Goal: Task Accomplishment & Management: Manage account settings

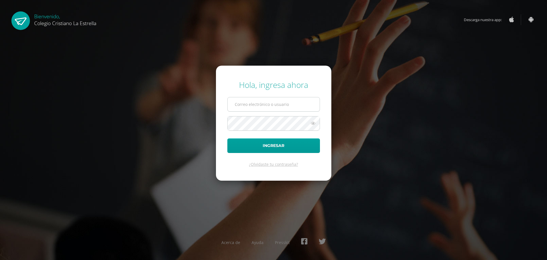
click at [253, 105] on input "text" at bounding box center [274, 104] width 92 height 14
drag, startPoint x: 250, startPoint y: 103, endPoint x: 241, endPoint y: 103, distance: 9.1
click at [250, 103] on input "95@laestrella.edu.gt" at bounding box center [274, 104] width 92 height 14
click at [241, 103] on input "95@laestrella.edu.gt" at bounding box center [274, 104] width 92 height 14
type input "62@laestrella.edu.gt"
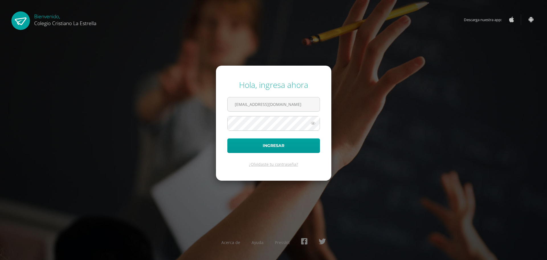
click at [314, 127] on icon at bounding box center [313, 123] width 7 height 7
click at [289, 109] on input "62@laestrella.edu.gt" at bounding box center [274, 104] width 92 height 14
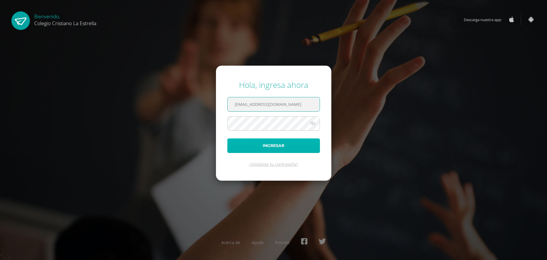
click at [242, 148] on button "Ingresar" at bounding box center [273, 145] width 93 height 15
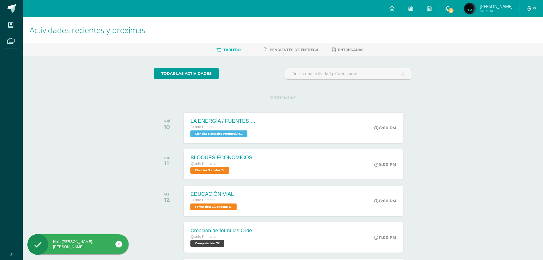
click at [448, 9] on icon at bounding box center [448, 8] width 5 height 5
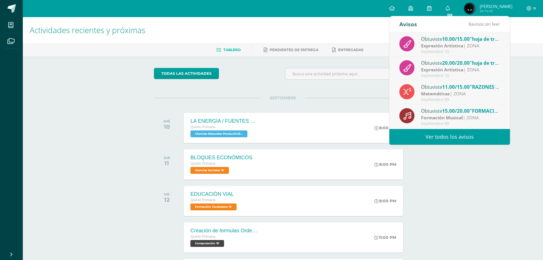
click at [456, 187] on div "Actividades recientes y próximas Tablero Pendientes de entrega Entregadas todas…" at bounding box center [283, 189] width 520 height 344
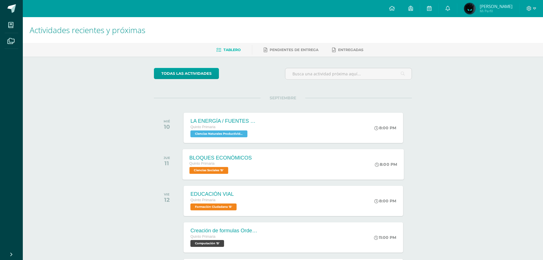
click at [252, 164] on div "BLOQUES ECONÓMICOS Quinto Primaria Ciencias Sociales 'B'" at bounding box center [221, 164] width 76 height 30
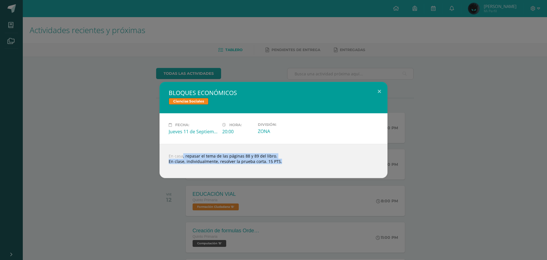
drag, startPoint x: 173, startPoint y: 157, endPoint x: 304, endPoint y: 158, distance: 130.6
click at [286, 175] on div "En casa, repasar el tema de las páginas 88 y 89 del libro. En clase, individual…" at bounding box center [274, 161] width 228 height 34
click at [375, 89] on button at bounding box center [379, 91] width 16 height 19
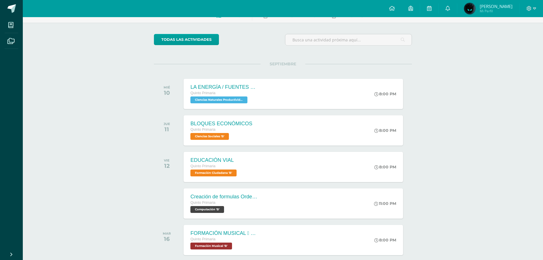
scroll to position [48, 0]
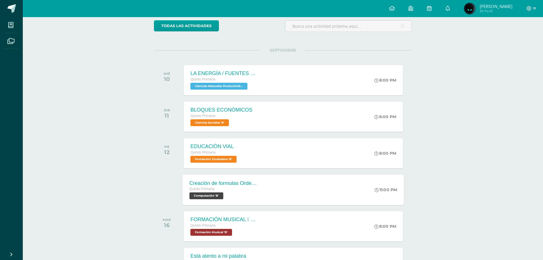
click at [221, 193] on span "Computación 'B'" at bounding box center [207, 195] width 34 height 7
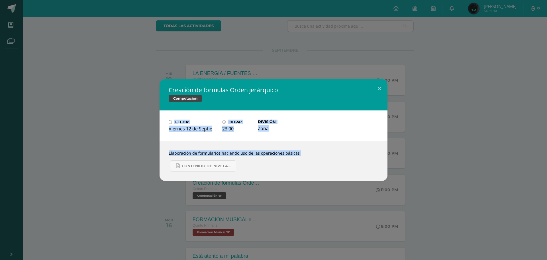
click at [329, 164] on div "Contenido de Nivelación para Quinto Primaria.pdf" at bounding box center [274, 164] width 210 height 16
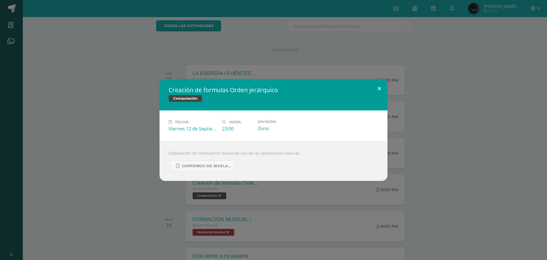
click at [379, 95] on button at bounding box center [379, 88] width 16 height 19
